Goal: Find specific page/section: Find specific page/section

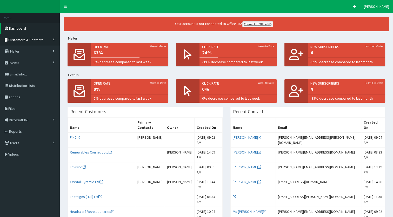
click at [53, 39] on icon at bounding box center [54, 39] width 2 height 3
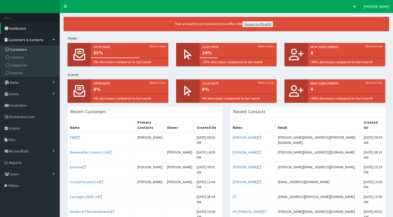
click at [37, 48] on link "Customers" at bounding box center [31, 50] width 58 height 8
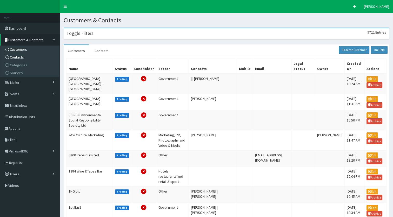
click at [22, 57] on span "Contacts" at bounding box center [17, 57] width 14 height 5
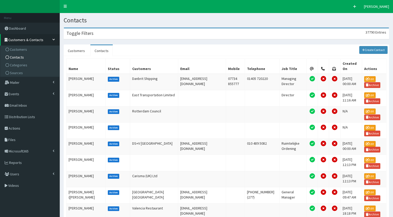
click at [96, 36] on div "Toggle Filters 37790 Entries" at bounding box center [226, 33] width 325 height 11
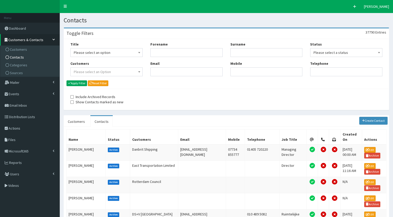
click at [176, 47] on div "Forename" at bounding box center [187, 49] width 72 height 15
click at [175, 51] on input "Forename" at bounding box center [187, 52] width 72 height 9
type input "charlotte"
click at [235, 50] on input "b" at bounding box center [267, 52] width 72 height 9
type input "bowen"
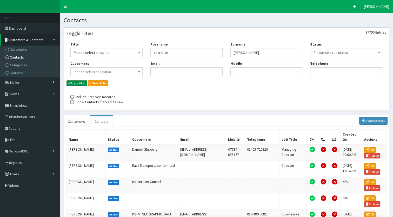
click at [73, 84] on button "Apply Filter" at bounding box center [77, 83] width 21 height 6
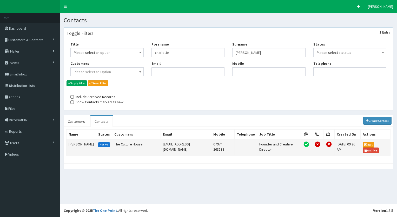
drag, startPoint x: 209, startPoint y: 143, endPoint x: 159, endPoint y: 144, distance: 50.7
click at [161, 144] on td "charlotte@theculturehouse.co.uk" at bounding box center [186, 147] width 50 height 16
copy td "charlotte@theculturehouse.co.uk"
